Goal: Task Accomplishment & Management: Manage account settings

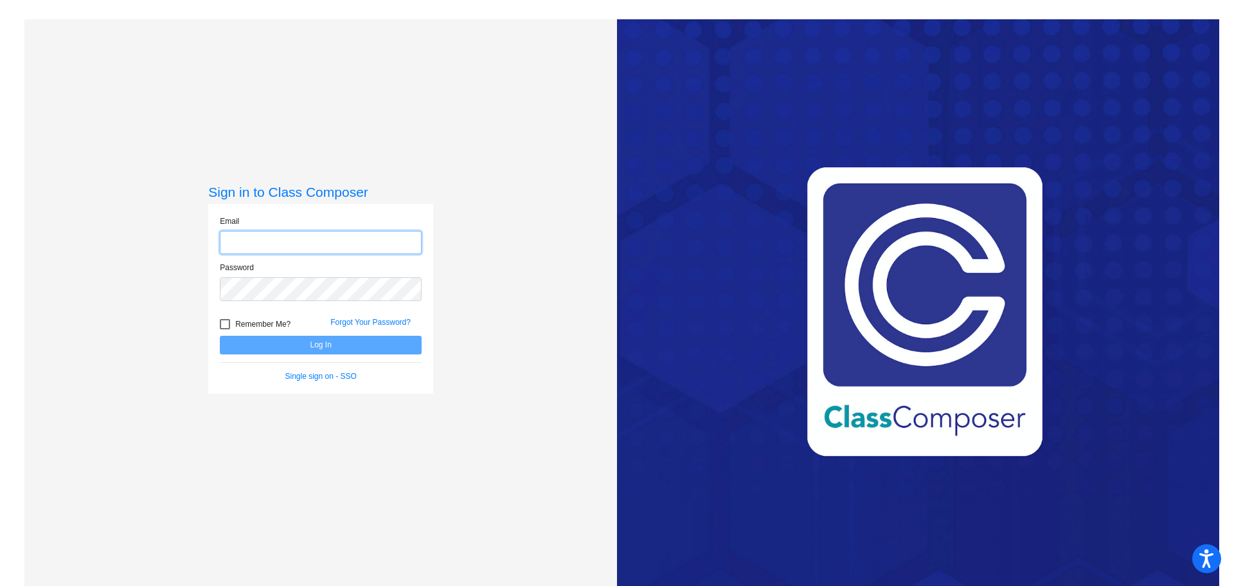
type input "satorbenson@stpeterschools.org"
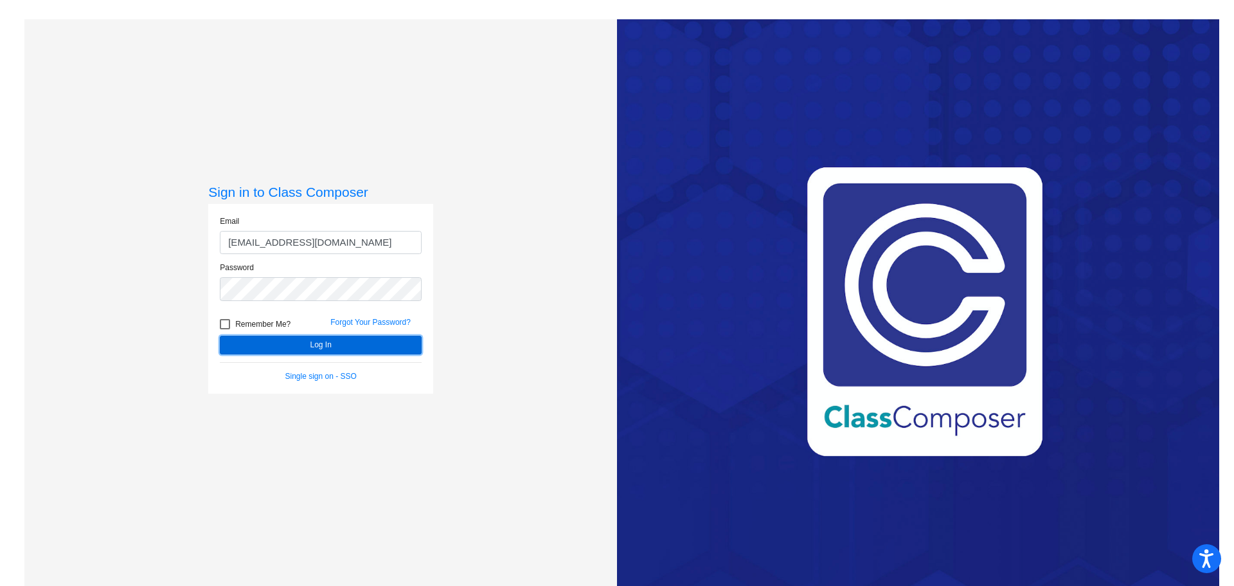
click at [301, 341] on button "Log In" at bounding box center [321, 344] width 202 height 19
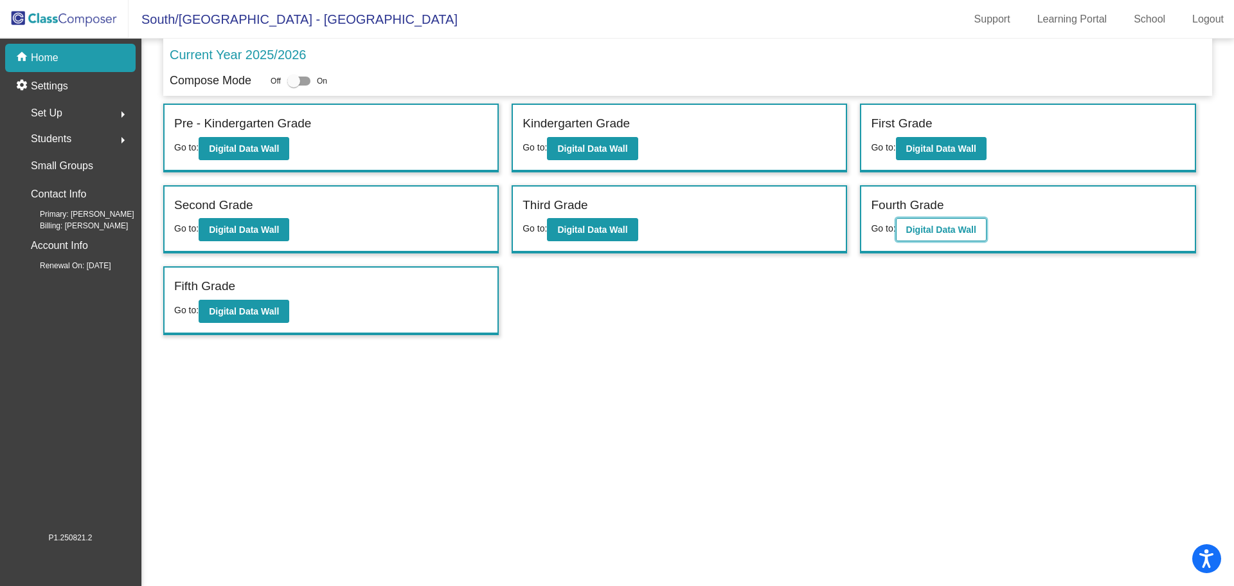
click at [969, 227] on b "Digital Data Wall" at bounding box center [941, 229] width 70 height 10
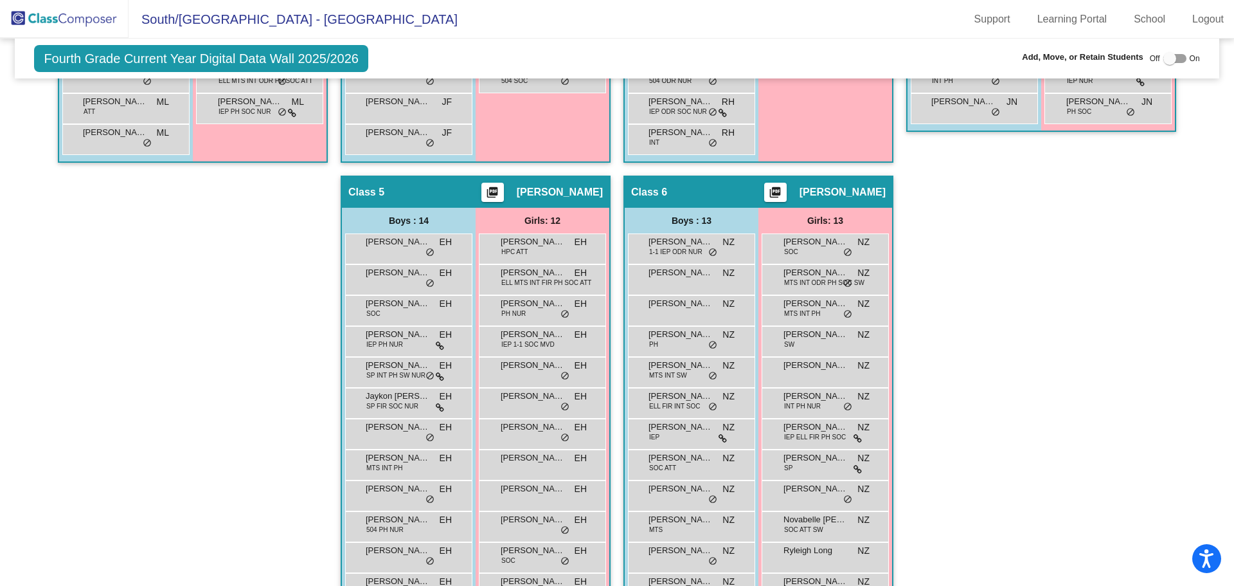
scroll to position [803, 0]
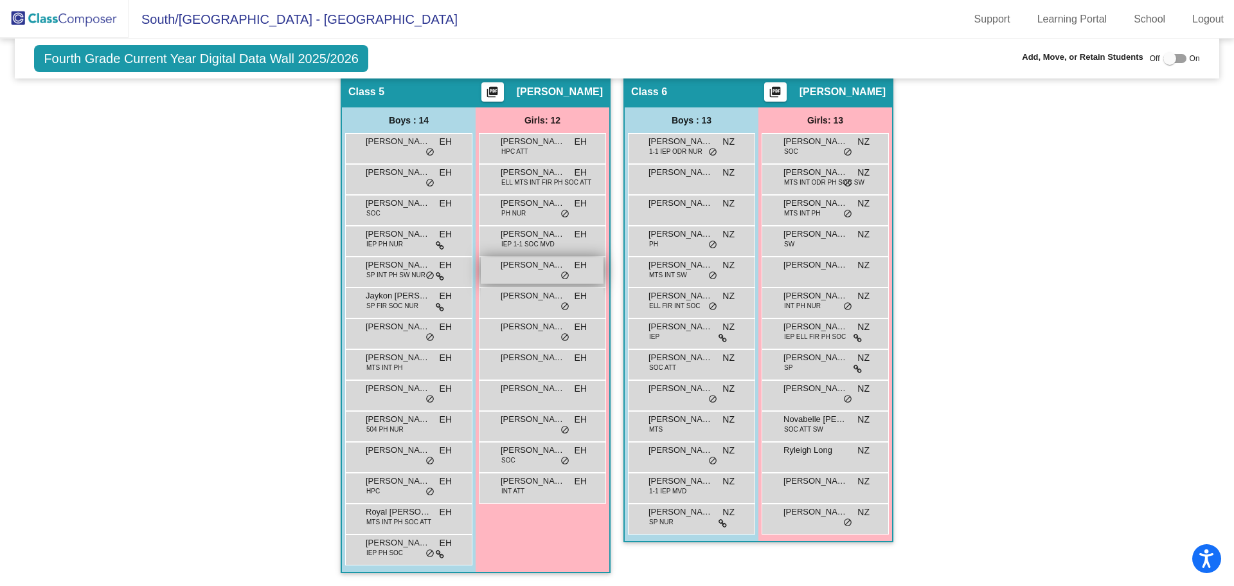
click at [525, 268] on span "Brooke Wood" at bounding box center [533, 264] width 64 height 13
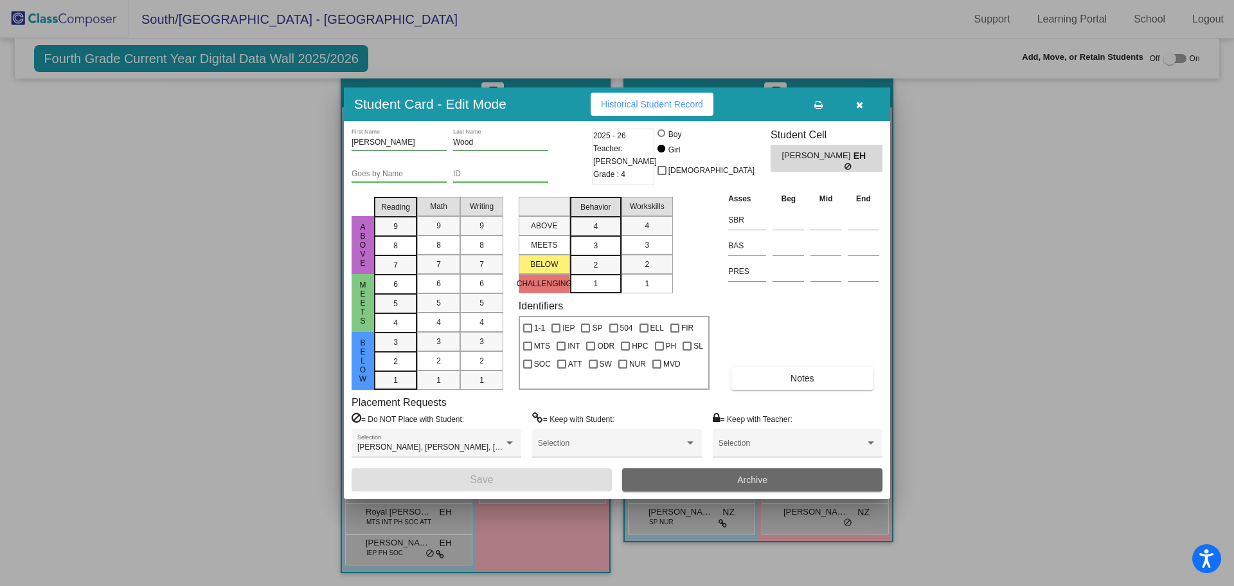
click at [710, 483] on button "Archive" at bounding box center [752, 479] width 260 height 23
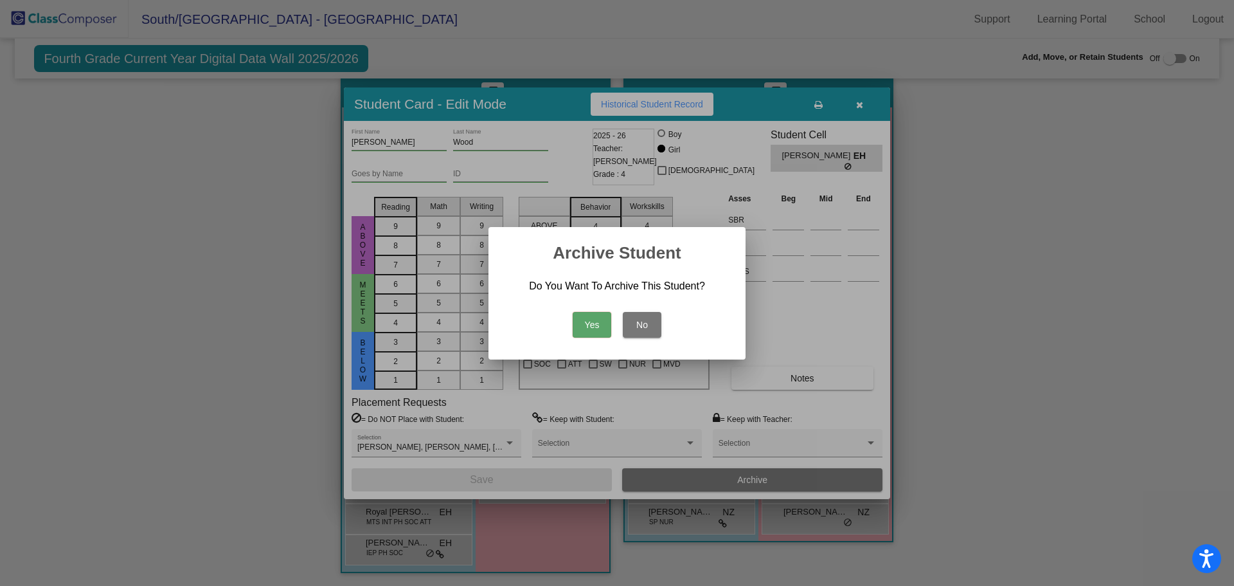
click at [597, 318] on button "Yes" at bounding box center [592, 325] width 39 height 26
